Goal: Transaction & Acquisition: Obtain resource

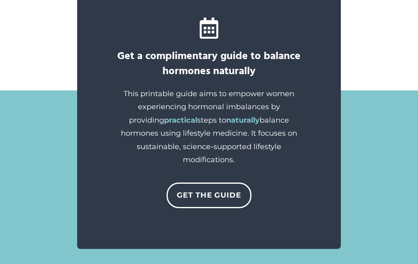
scroll to position [769, 0]
click at [222, 208] on link "Get The GUIDE" at bounding box center [208, 195] width 85 height 25
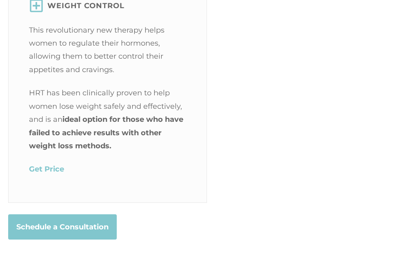
scroll to position [1555, 0]
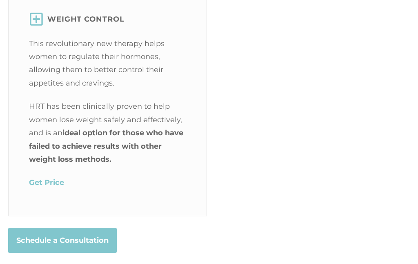
click at [50, 188] on mark "Get Price" at bounding box center [46, 183] width 35 height 9
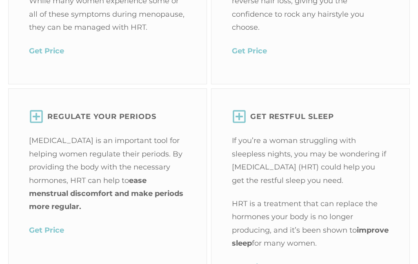
scroll to position [1241, 0]
click at [330, 124] on span "GET Restful Sleep" at bounding box center [292, 117] width 84 height 13
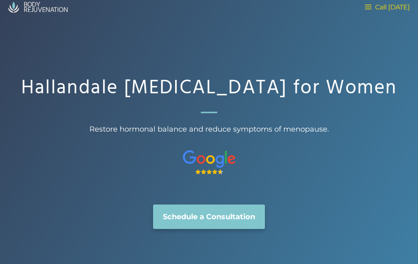
scroll to position [0, 0]
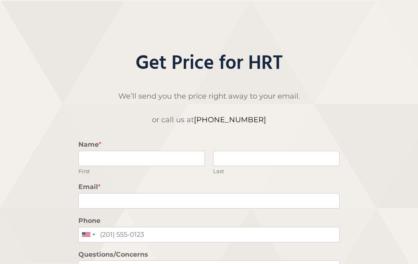
scroll to position [23, 0]
click at [114, 158] on input "Name *" at bounding box center [141, 158] width 126 height 15
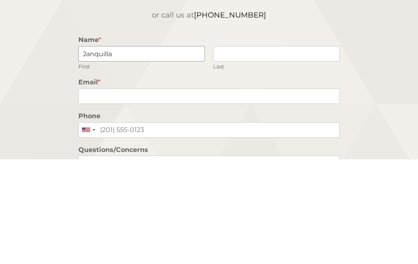
type input "Janquilla"
click at [276, 151] on input "Last" at bounding box center [276, 158] width 126 height 15
type input "[PERSON_NAME]"
click at [251, 193] on input "Email *" at bounding box center [208, 200] width 261 height 15
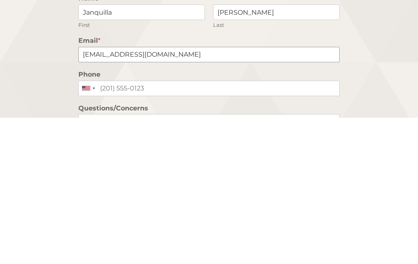
type input "[EMAIL_ADDRESS][DOMAIN_NAME]"
click at [198, 227] on input "Phone" at bounding box center [208, 234] width 261 height 15
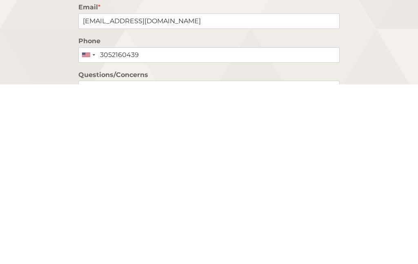
scroll to position [203, 0]
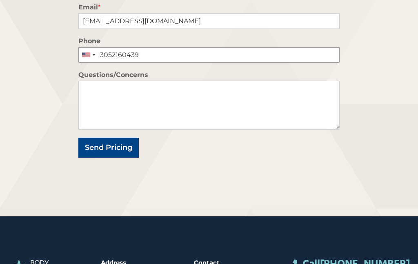
type input "3052160439"
click at [105, 145] on button "Send Pricing" at bounding box center [108, 148] width 60 height 20
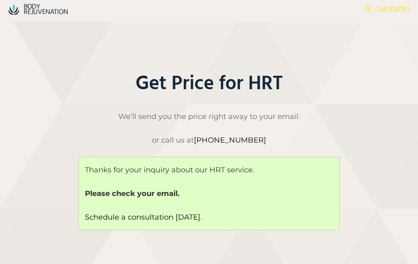
scroll to position [0, 0]
